Goal: Task Accomplishment & Management: Use online tool/utility

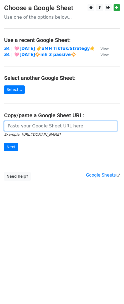
click at [47, 125] on input "url" at bounding box center [60, 126] width 113 height 10
paste input "https://docs.google.com/spreadsheets/d/1qMxiNjqgxhOrd1wXOPMqX1pAMwC3KBgOaHd7G5W…"
type input "https://docs.google.com/spreadsheets/d/1qMxiNjqgxhOrd1wXOPMqX1pAMwC3KBgOaHd7G5W…"
click at [4, 143] on input "Next" at bounding box center [11, 147] width 14 height 9
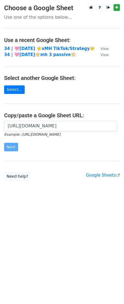
scroll to position [0, 0]
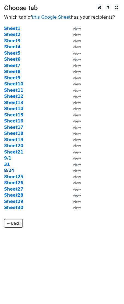
click at [8, 170] on strong "8/24" at bounding box center [9, 170] width 10 height 5
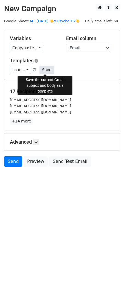
click at [49, 70] on button "Save" at bounding box center [47, 70] width 14 height 9
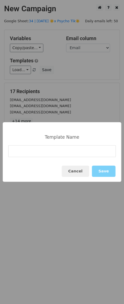
click at [86, 177] on div "Cancel Save" at bounding box center [62, 171] width 119 height 21
click at [65, 174] on button "Cancel" at bounding box center [75, 171] width 27 height 11
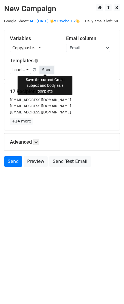
click at [45, 67] on button "Save" at bounding box center [47, 70] width 14 height 9
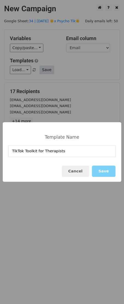
type input "TikTok Toolkit for Therapists"
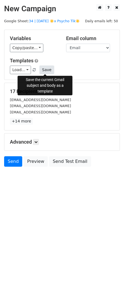
click at [43, 69] on button "Save" at bounding box center [47, 70] width 14 height 9
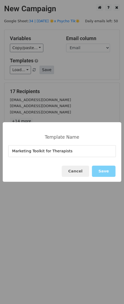
type input "Marketing Toolkit for Therapists"
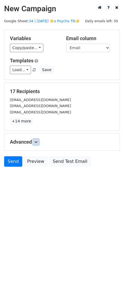
click at [38, 143] on icon at bounding box center [35, 141] width 3 height 3
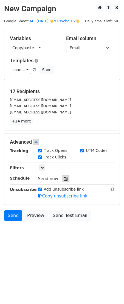
click at [64, 180] on icon at bounding box center [66, 179] width 4 height 4
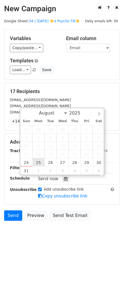
scroll to position [0, 0]
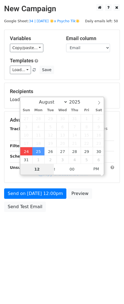
type input "2025-08-24 13:22"
type input "01"
type input "22"
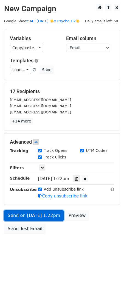
click at [24, 215] on link "Send on Aug 24 at 1:22pm" at bounding box center [34, 215] width 60 height 10
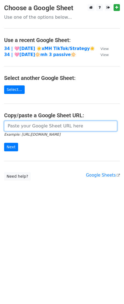
click at [43, 127] on input "url" at bounding box center [60, 126] width 113 height 10
paste input "https://docs.google.com/spreadsheets/d/1qMxiNjqgxhOrd1wXOPMqX1pAMwC3KBgOaHd7G5W…"
type input "https://docs.google.com/spreadsheets/d/1qMxiNjqgxhOrd1wXOPMqX1pAMwC3KBgOaHd7G5W…"
click at [4, 143] on input "Next" at bounding box center [11, 147] width 14 height 9
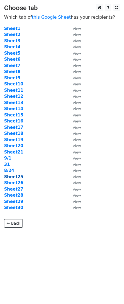
click at [16, 177] on strong "Sheet25" at bounding box center [13, 176] width 19 height 5
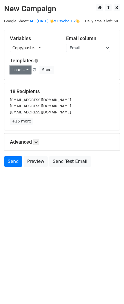
click at [16, 69] on link "Load..." at bounding box center [20, 70] width 21 height 9
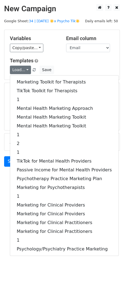
click at [18, 77] on div "Marketing Toolkit for Therapists TikTok Toolkit for Therapists 1 Mental Health …" at bounding box center [64, 165] width 109 height 181
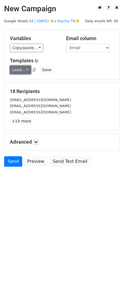
click at [19, 71] on link "Load..." at bounding box center [20, 70] width 21 height 9
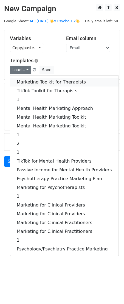
click at [19, 81] on link "Marketing Toolkit for Therapists" at bounding box center [64, 82] width 108 height 9
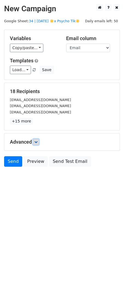
click at [38, 143] on icon at bounding box center [35, 141] width 3 height 3
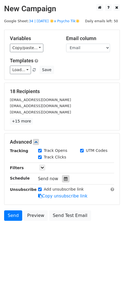
click at [64, 180] on icon at bounding box center [66, 179] width 4 height 4
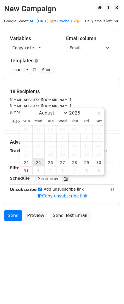
type input "2025-08-25 12:00"
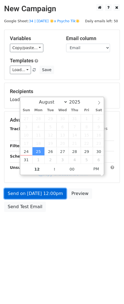
click at [41, 191] on link "Send on Aug 25 at 12:00pm" at bounding box center [35, 193] width 62 height 10
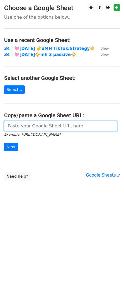
click at [45, 129] on input "url" at bounding box center [60, 126] width 113 height 10
paste input "https://docs.google.com/spreadsheets/d/1qMxiNjqgxhOrd1wXOPMqX1pAMwC3KBgOaHd7G5W…"
type input "https://docs.google.com/spreadsheets/d/1qMxiNjqgxhOrd1wXOPMqX1pAMwC3KBgOaHd7G5W…"
click at [4, 143] on input "Next" at bounding box center [11, 147] width 14 height 9
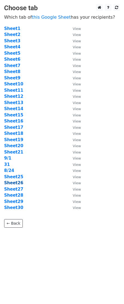
click at [15, 184] on strong "Sheet26" at bounding box center [13, 182] width 19 height 5
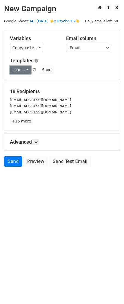
click at [23, 68] on link "Load..." at bounding box center [20, 70] width 21 height 9
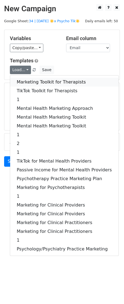
click at [24, 83] on link "Marketing Toolkit for Therapists" at bounding box center [64, 82] width 108 height 9
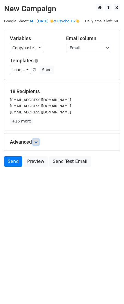
click at [37, 141] on icon at bounding box center [35, 141] width 3 height 3
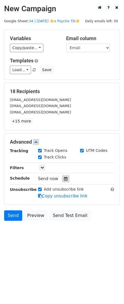
click at [65, 178] on icon at bounding box center [66, 179] width 4 height 4
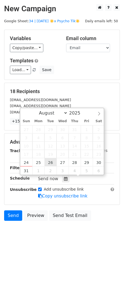
type input "2025-08-26 12:00"
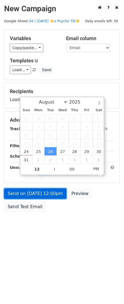
click at [44, 193] on link "Send on Aug 26 at 12:00pm" at bounding box center [35, 193] width 62 height 10
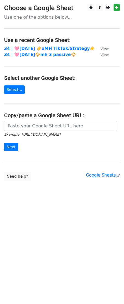
click at [38, 133] on small "Example: https://docs.google.com/spreadsheets/d/abc/edit" at bounding box center [32, 134] width 56 height 4
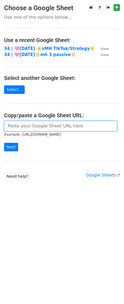
click at [32, 128] on input "url" at bounding box center [60, 126] width 113 height 10
paste input "https://docs.google.com/spreadsheets/d/1qMxiNjqgxhOrd1wXOPMqX1pAMwC3KBgOaHd7G5W…"
type input "https://docs.google.com/spreadsheets/d/1qMxiNjqgxhOrd1wXOPMqX1pAMwC3KBgOaHd7G5W…"
click at [4, 143] on input "Next" at bounding box center [11, 147] width 14 height 9
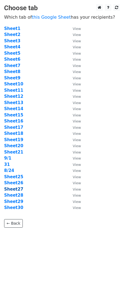
click at [16, 189] on strong "Sheet27" at bounding box center [13, 189] width 19 height 5
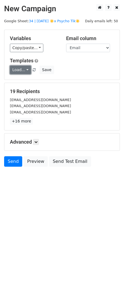
click at [20, 71] on link "Load..." at bounding box center [20, 70] width 21 height 9
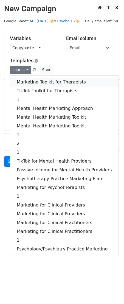
click at [20, 85] on link "Marketing Toolkit for Therapists" at bounding box center [64, 82] width 108 height 9
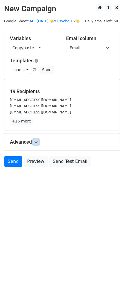
click at [38, 144] on link at bounding box center [36, 142] width 6 height 6
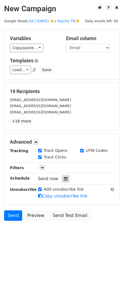
click at [64, 179] on icon at bounding box center [66, 179] width 4 height 4
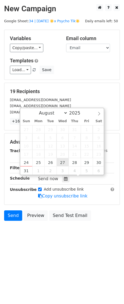
type input "2025-08-27 12:00"
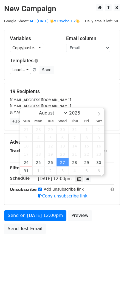
scroll to position [0, 0]
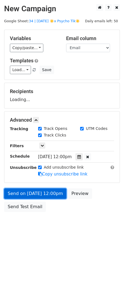
click at [46, 195] on link "Send on Aug 27 at 12:00pm" at bounding box center [35, 193] width 62 height 10
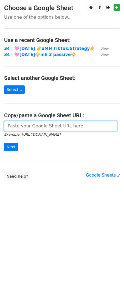
click at [27, 130] on input "url" at bounding box center [60, 126] width 113 height 10
paste input "[URL][DOMAIN_NAME]"
type input "[URL][DOMAIN_NAME]"
click at [4, 143] on input "Next" at bounding box center [11, 147] width 14 height 9
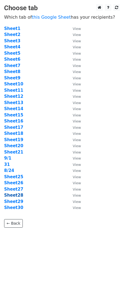
click at [16, 194] on strong "Sheet28" at bounding box center [13, 195] width 19 height 5
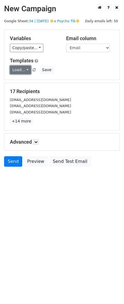
click at [18, 71] on link "Load..." at bounding box center [20, 70] width 21 height 9
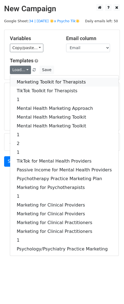
click at [20, 81] on link "Marketing Toolkit for Therapists" at bounding box center [64, 82] width 108 height 9
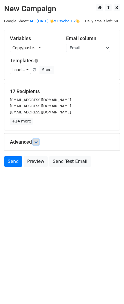
click at [35, 142] on icon at bounding box center [35, 141] width 3 height 3
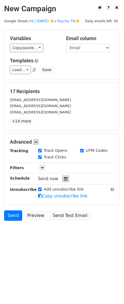
click at [64, 178] on icon at bounding box center [66, 179] width 4 height 4
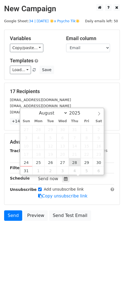
type input "2025-08-28 12:00"
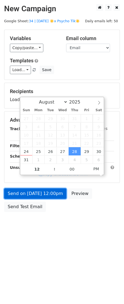
click at [46, 190] on link "Send on Aug 28 at 12:00pm" at bounding box center [35, 193] width 62 height 10
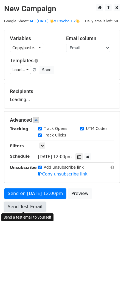
click at [28, 206] on link "Send Test Email" at bounding box center [25, 206] width 42 height 10
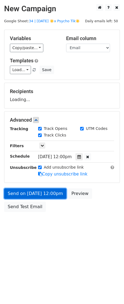
click at [30, 192] on link "Send on Aug 28 at 12:00pm" at bounding box center [35, 193] width 62 height 10
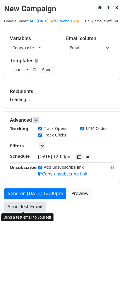
click at [25, 206] on link "Send Test Email" at bounding box center [25, 206] width 42 height 10
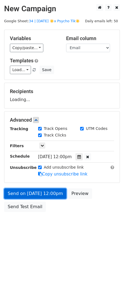
click at [30, 190] on link "Send on Aug 28 at 12:00pm" at bounding box center [35, 193] width 62 height 10
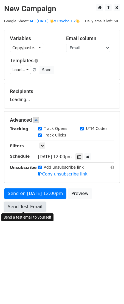
click at [24, 205] on link "Send Test Email" at bounding box center [25, 206] width 42 height 10
click at [29, 201] on link "Send Test Email" at bounding box center [25, 206] width 42 height 10
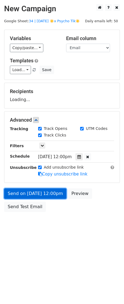
click at [31, 191] on link "Send on Aug 28 at 12:00pm" at bounding box center [35, 193] width 62 height 10
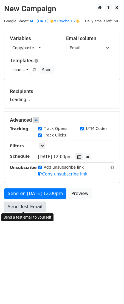
click at [30, 203] on link "Send Test Email" at bounding box center [25, 206] width 42 height 10
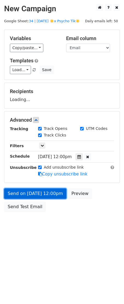
click at [33, 192] on link "Send on Aug 28 at 12:00pm" at bounding box center [35, 193] width 62 height 10
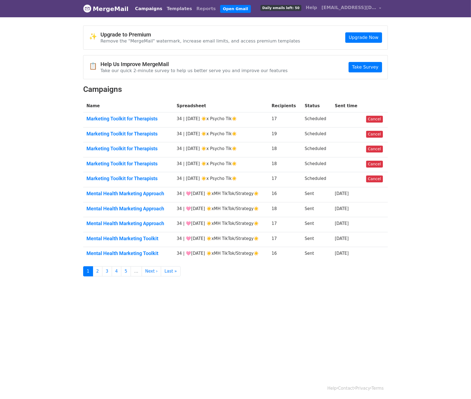
click at [172, 10] on link "Templates" at bounding box center [179, 8] width 30 height 11
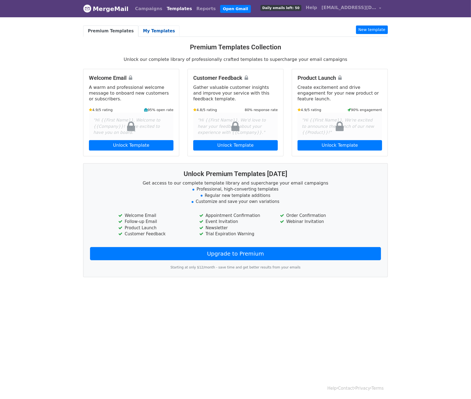
click at [150, 33] on link "My Templates" at bounding box center [158, 31] width 41 height 11
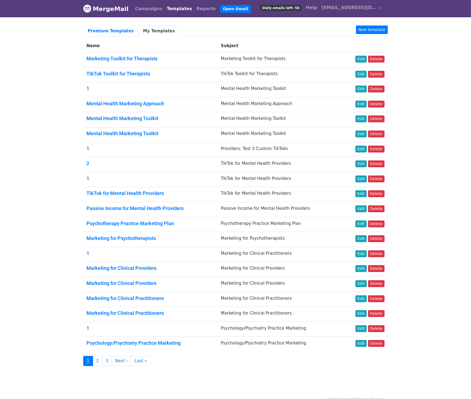
click at [134, 70] on td "TikTok Toolkit for Therapists" at bounding box center [150, 74] width 135 height 15
click at [134, 74] on link "TikTok Toolkit for Therapists" at bounding box center [118, 74] width 64 height 6
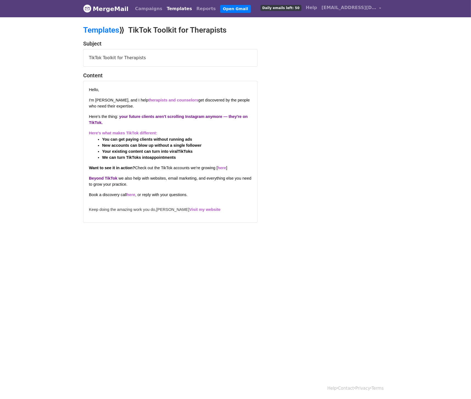
scroll to position [1, 0]
